Goal: Task Accomplishment & Management: Manage account settings

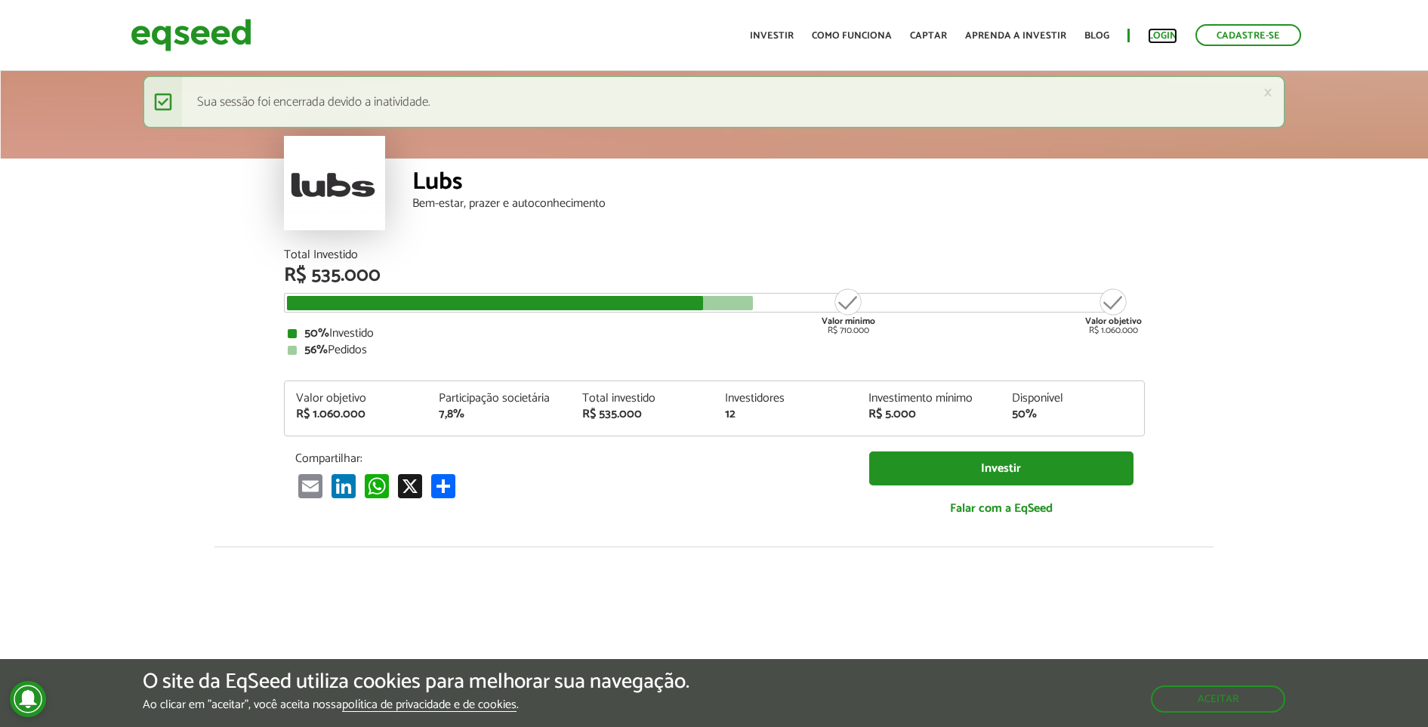
click at [1170, 32] on link "Login" at bounding box center [1162, 36] width 29 height 10
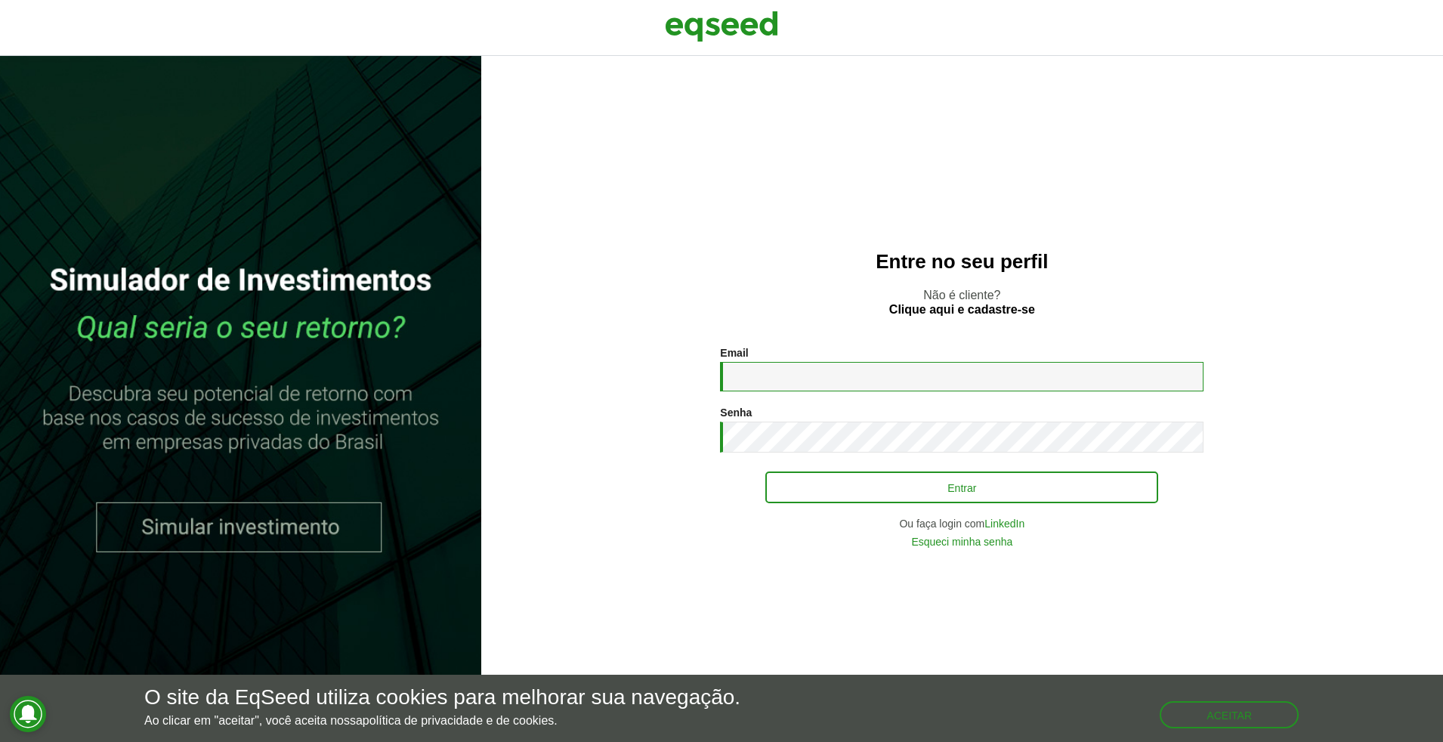
type input "**********"
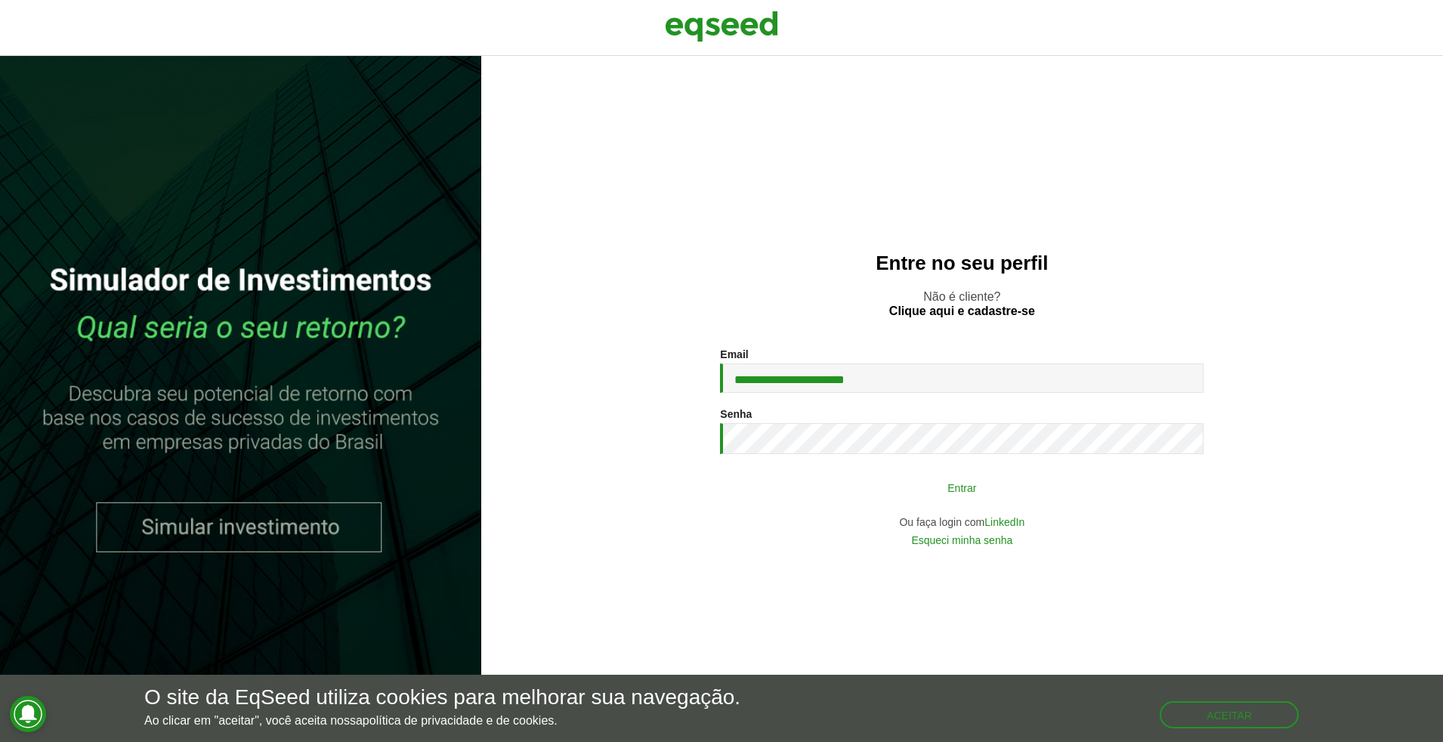
click at [879, 486] on button "Entrar" at bounding box center [961, 487] width 393 height 29
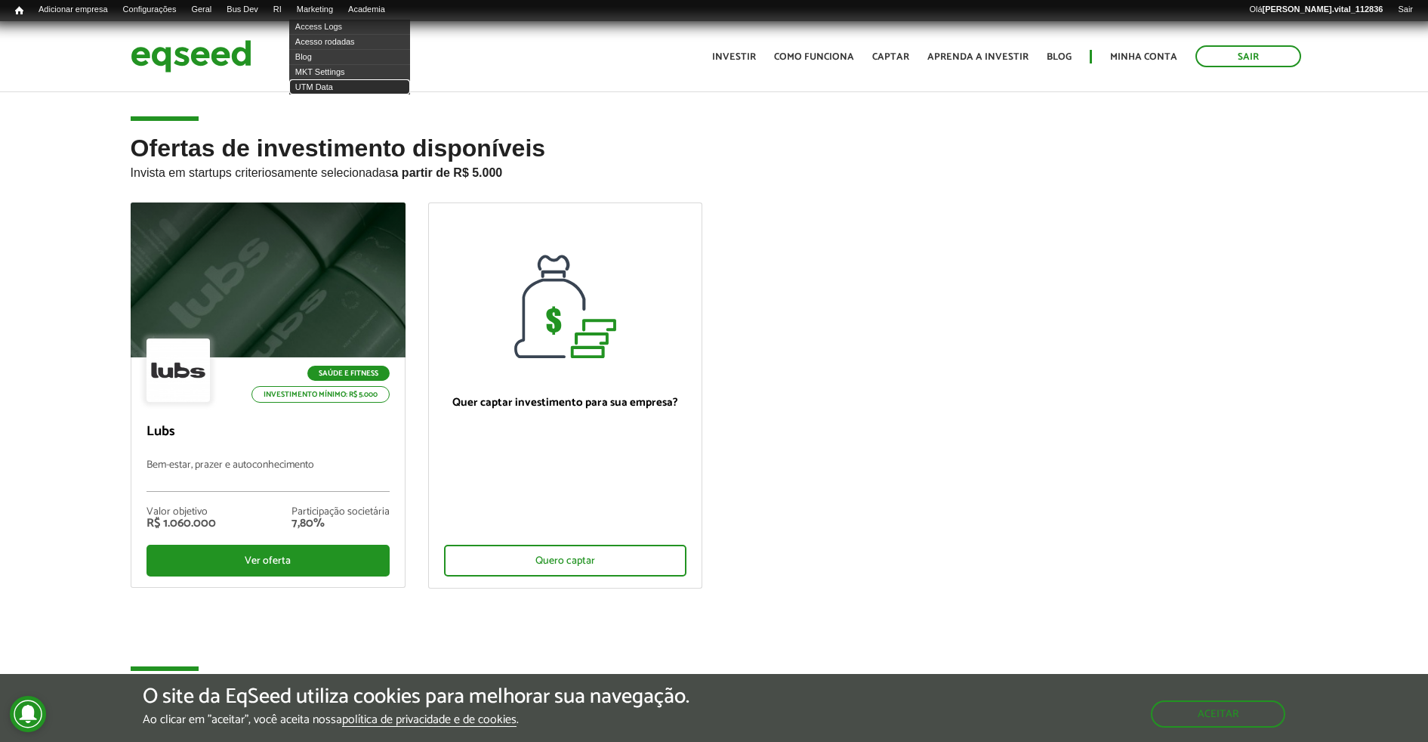
click at [326, 79] on link "UTM Data" at bounding box center [349, 86] width 121 height 15
